Goal: Transaction & Acquisition: Purchase product/service

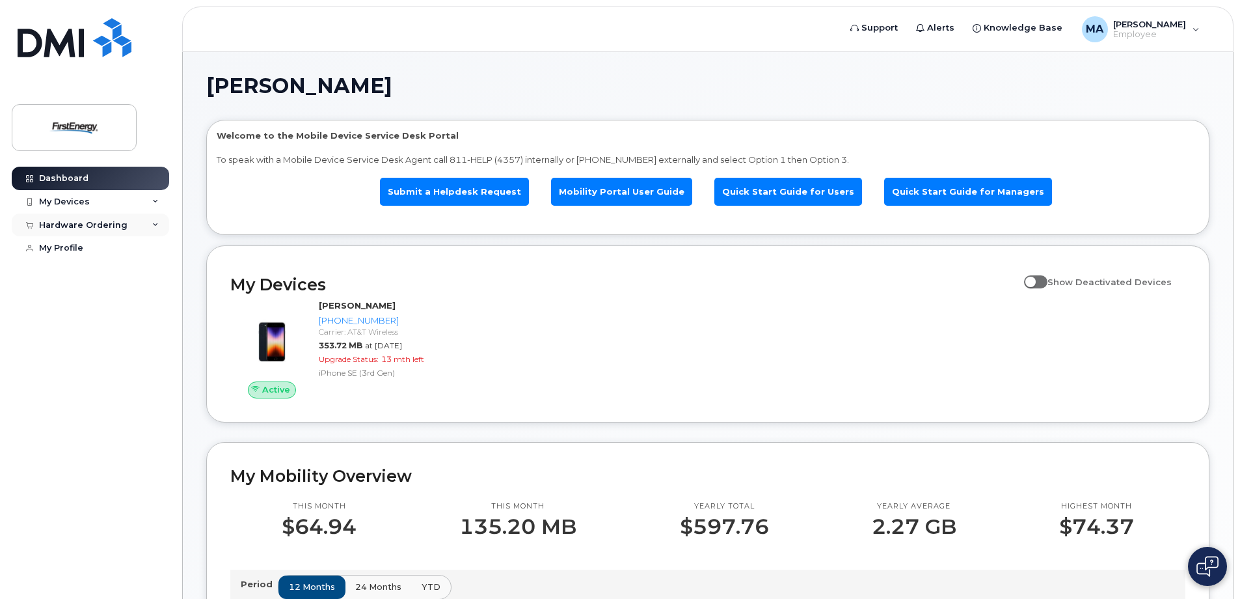
click at [75, 224] on div "Hardware Ordering" at bounding box center [83, 225] width 88 height 10
click at [458, 191] on link "Submit a Helpdesk Request" at bounding box center [454, 192] width 149 height 28
click at [124, 228] on div "Hardware Ordering" at bounding box center [90, 224] width 157 height 23
click at [154, 226] on icon at bounding box center [155, 225] width 7 height 7
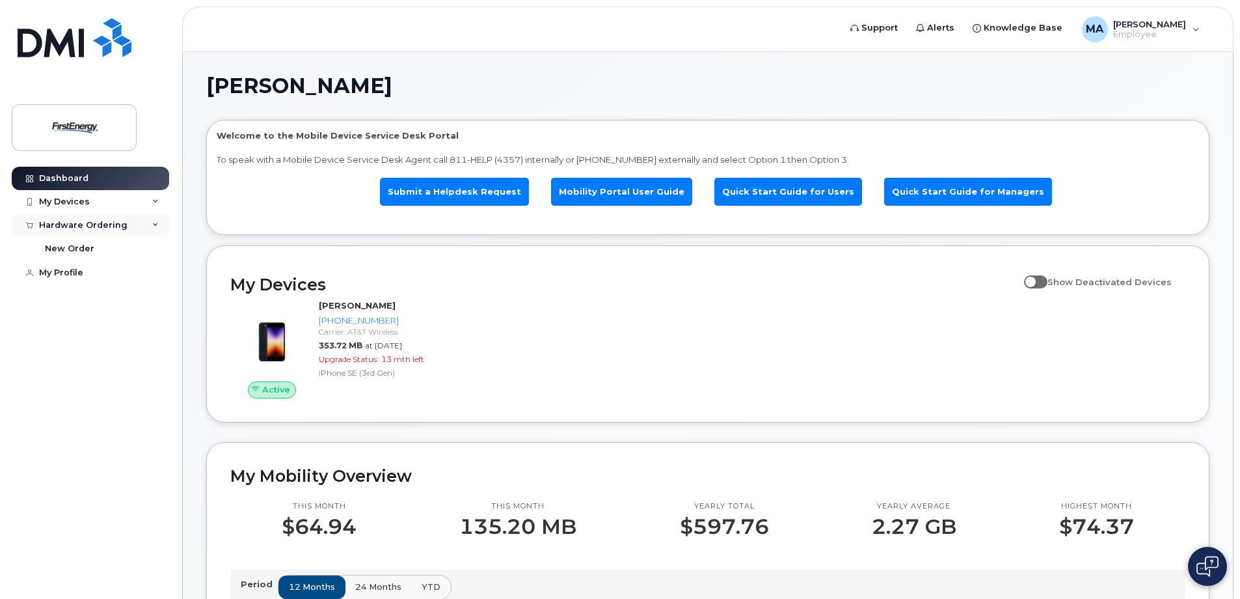
click at [153, 226] on icon at bounding box center [155, 225] width 7 height 7
click at [444, 190] on link "Submit a Helpdesk Request" at bounding box center [454, 192] width 149 height 28
click at [650, 193] on link "Mobility Portal User Guide" at bounding box center [621, 192] width 141 height 28
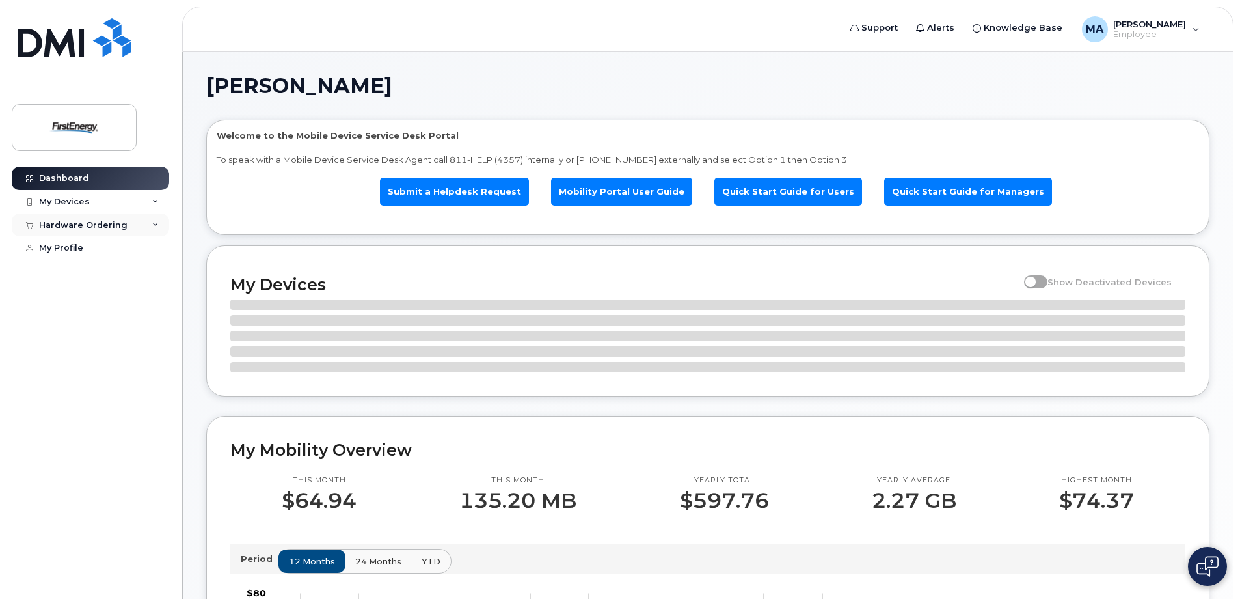
click at [136, 229] on div "Hardware Ordering" at bounding box center [90, 224] width 157 height 23
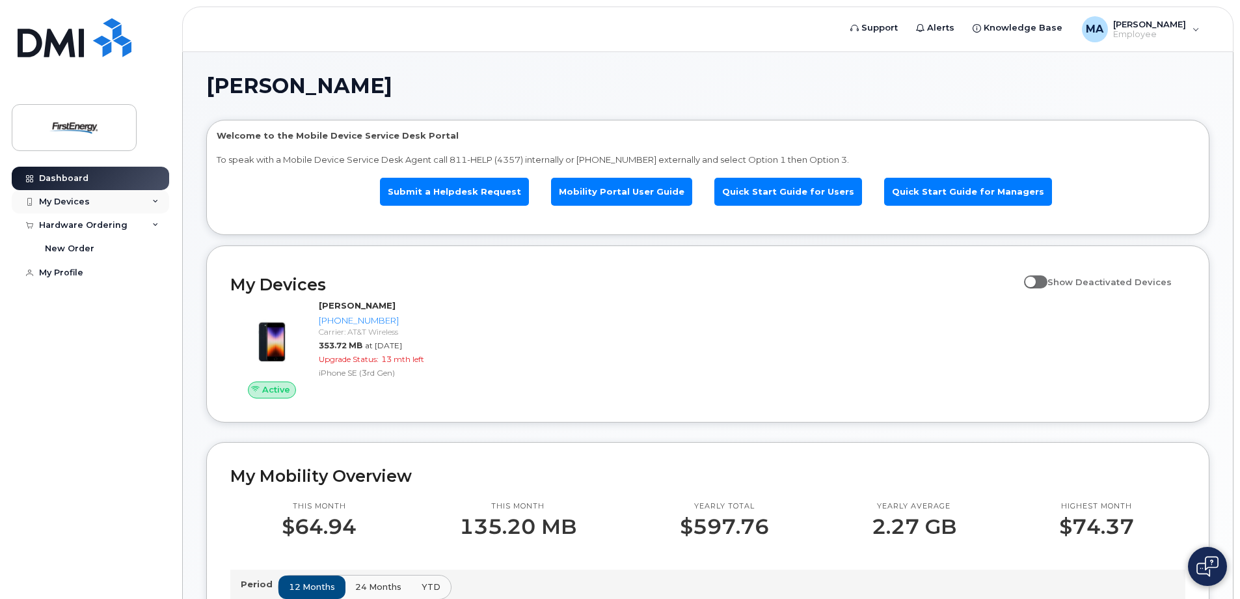
click at [141, 199] on div "My Devices" at bounding box center [90, 201] width 157 height 23
click at [0, 230] on html "Support Alerts Knowledge Base MA [PERSON_NAME] Employee English Français Sign o…" at bounding box center [620, 606] width 1240 height 1212
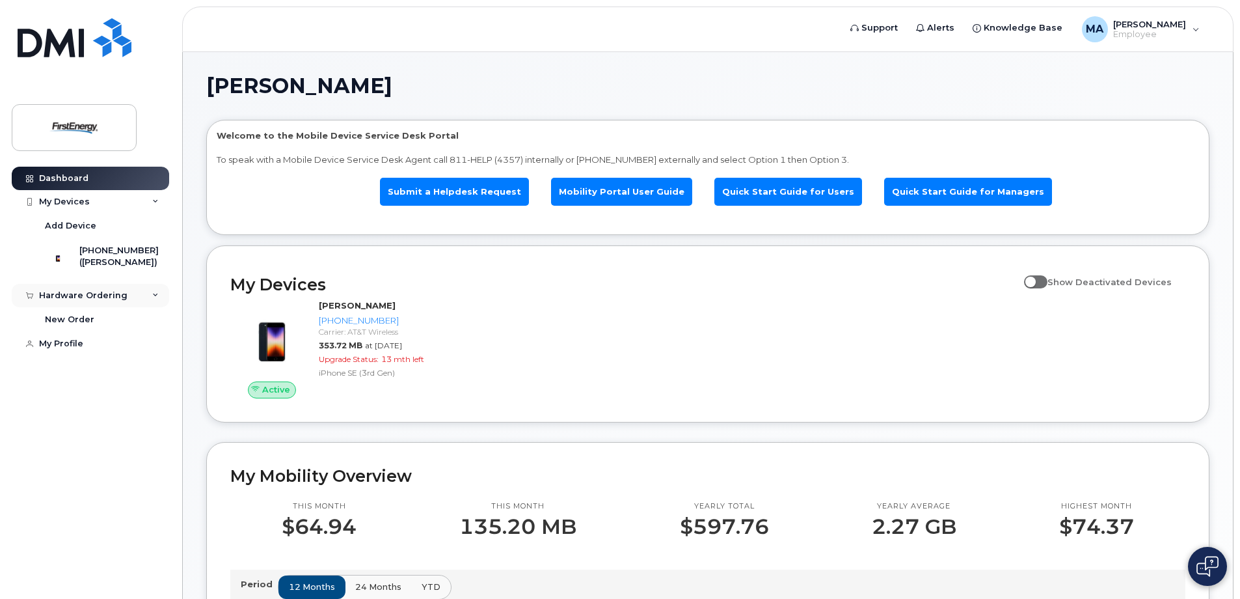
click at [143, 299] on div "Hardware Ordering" at bounding box center [90, 295] width 157 height 23
click at [156, 297] on icon at bounding box center [155, 295] width 7 height 7
click at [116, 324] on link "New Order" at bounding box center [101, 319] width 135 height 25
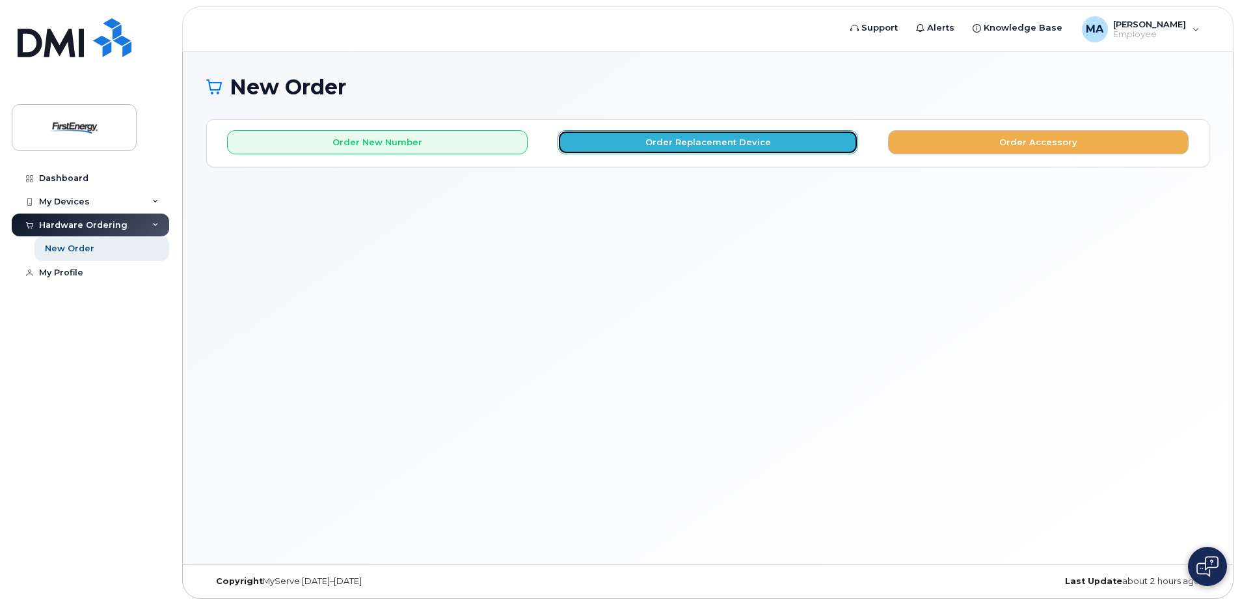
click at [698, 141] on button "Order Replacement Device" at bounding box center [708, 142] width 301 height 24
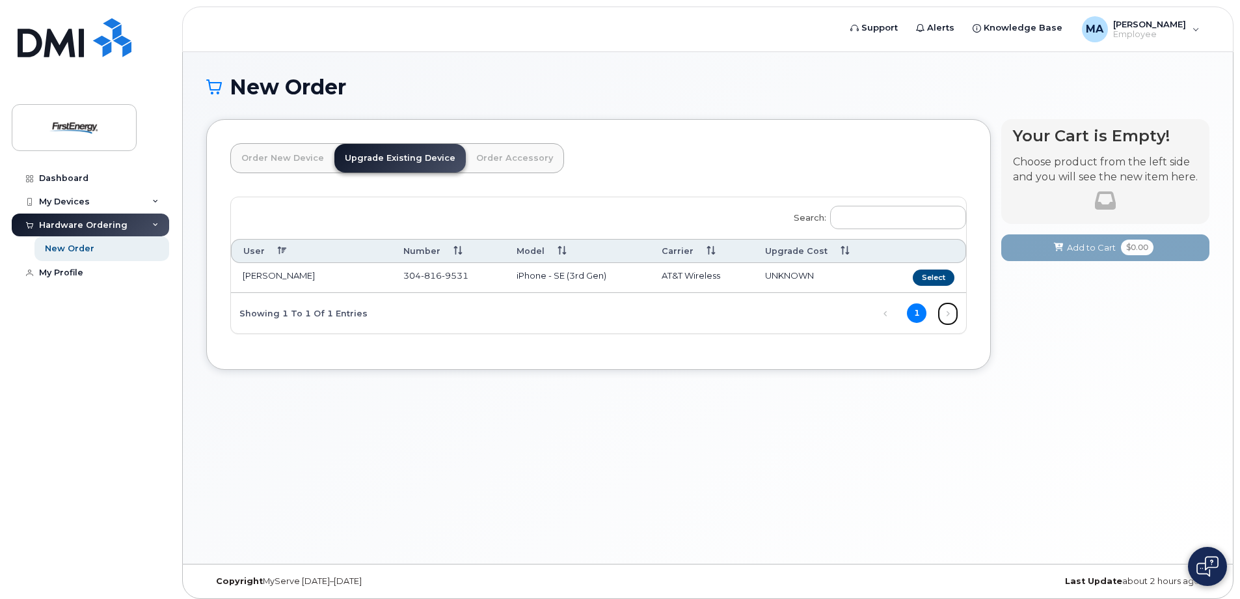
click at [947, 315] on link "Next" at bounding box center [948, 314] width 20 height 20
click at [276, 159] on link "Order New Device" at bounding box center [282, 158] width 103 height 29
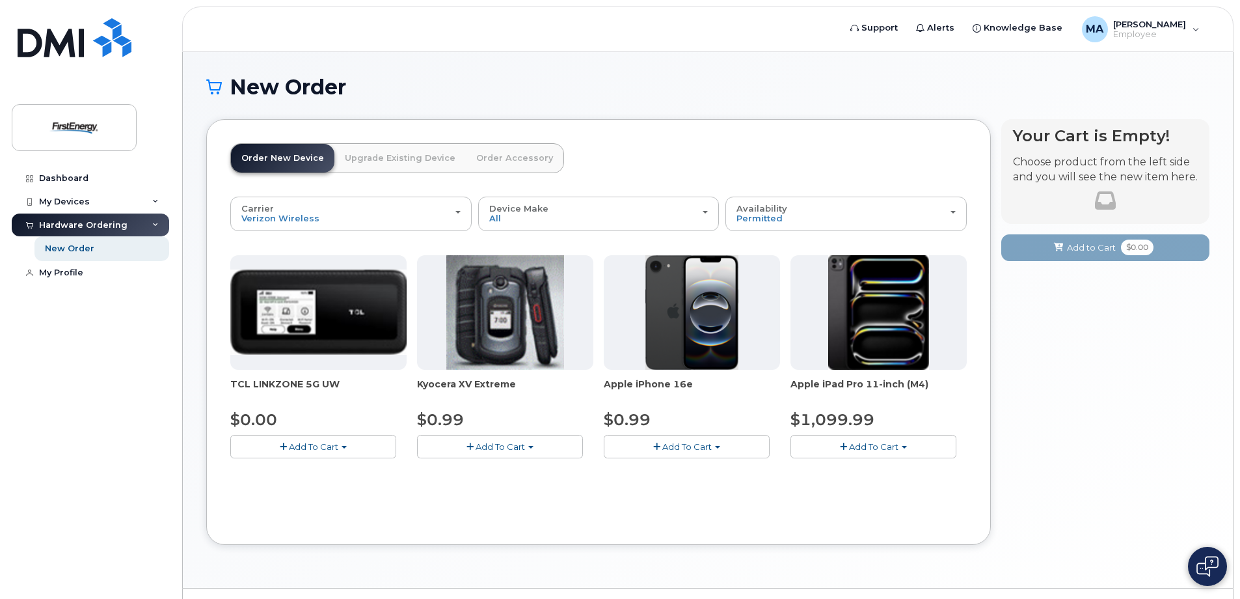
click at [390, 156] on link "Upgrade Existing Device" at bounding box center [399, 158] width 131 height 29
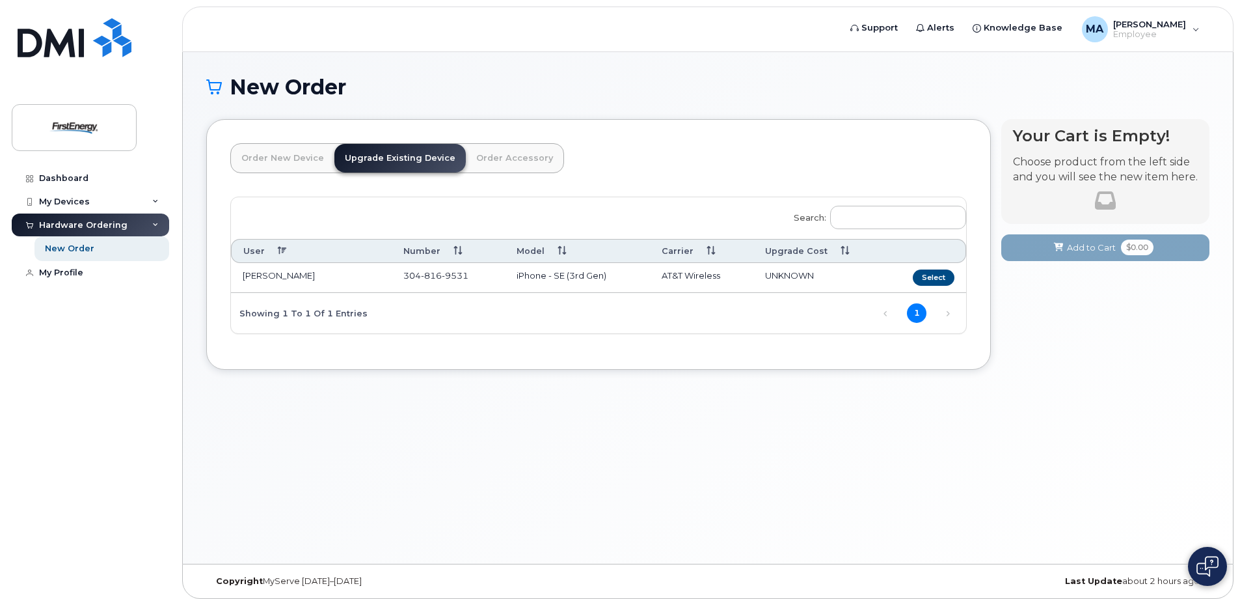
click at [125, 221] on div "Hardware Ordering" at bounding box center [90, 224] width 157 height 23
